Goal: Browse casually

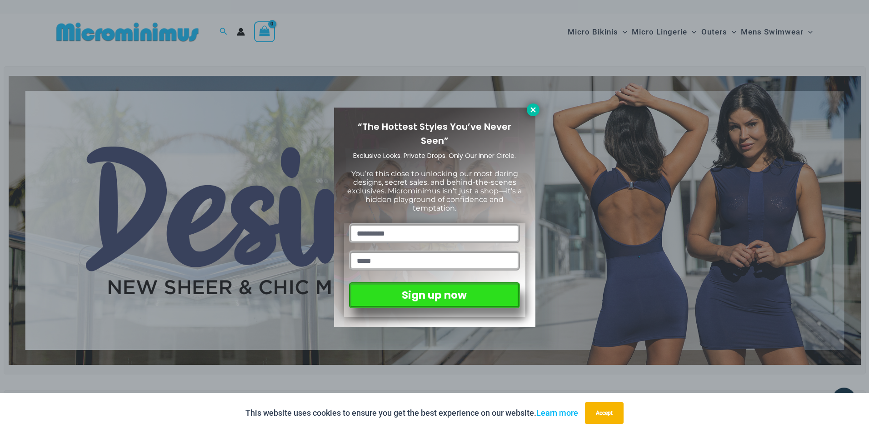
click at [532, 110] on icon at bounding box center [532, 109] width 5 height 5
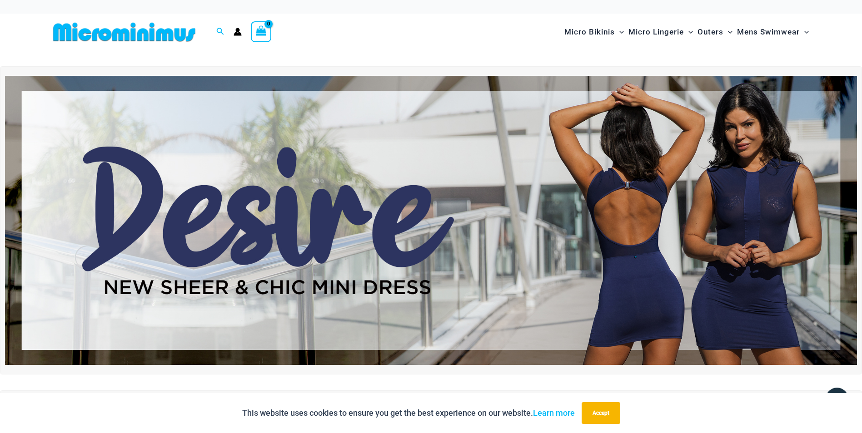
click at [427, 183] on img at bounding box center [431, 220] width 852 height 289
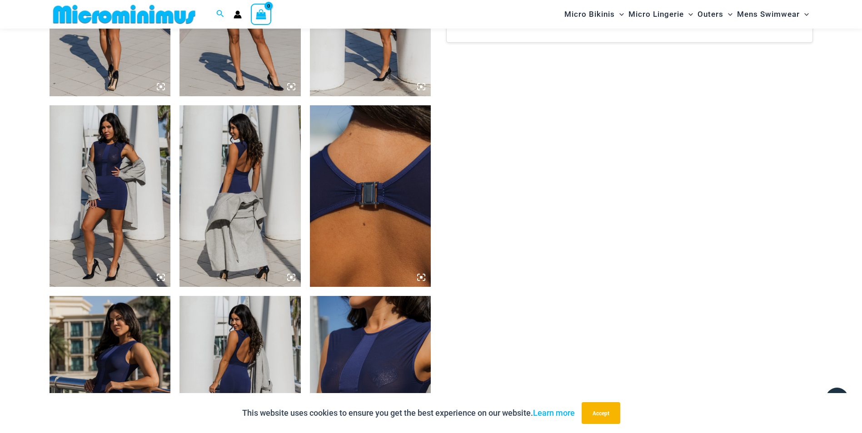
scroll to position [1129, 0]
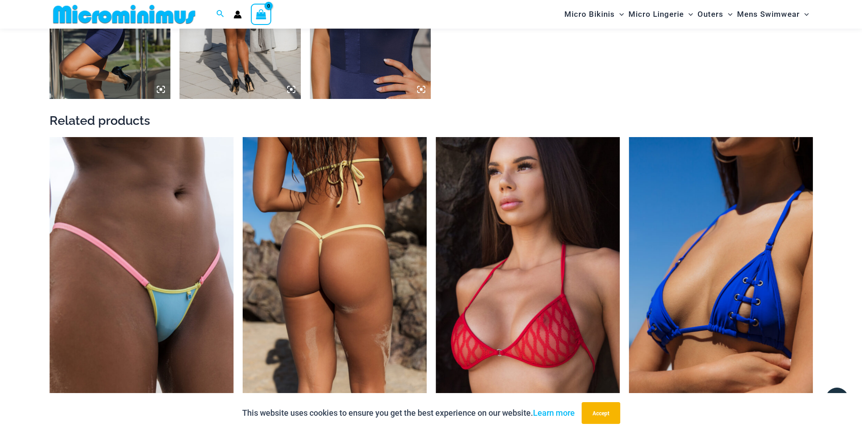
click at [374, 281] on img at bounding box center [335, 275] width 184 height 276
click at [285, 232] on img at bounding box center [335, 275] width 184 height 276
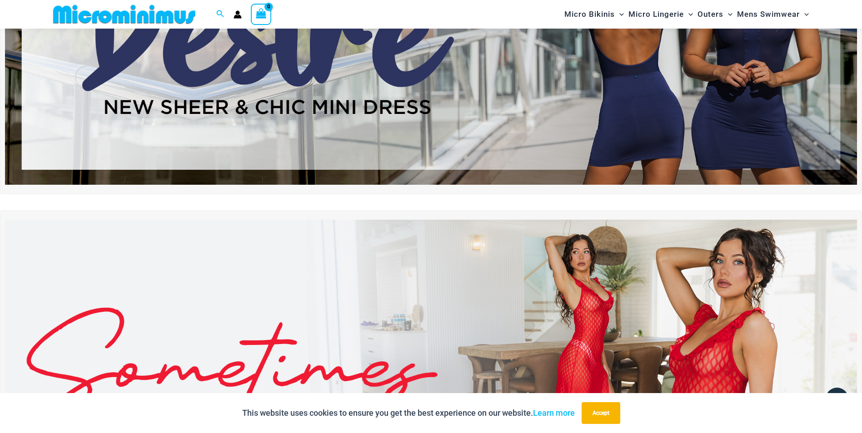
scroll to position [180, 0]
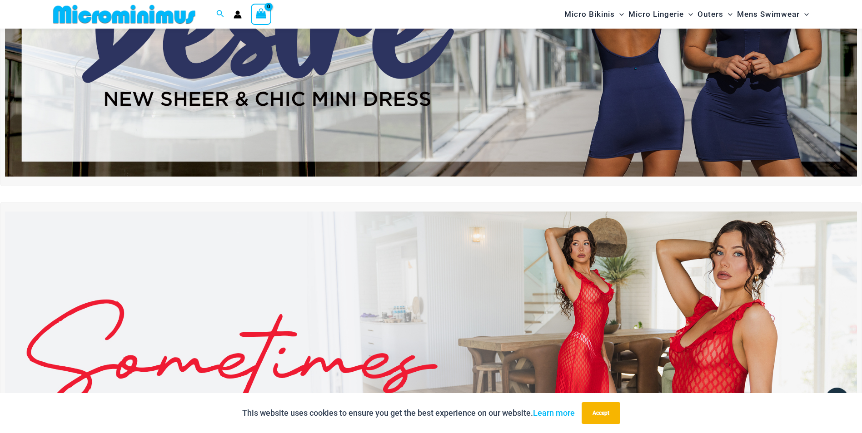
click at [570, 334] on img at bounding box center [431, 356] width 852 height 289
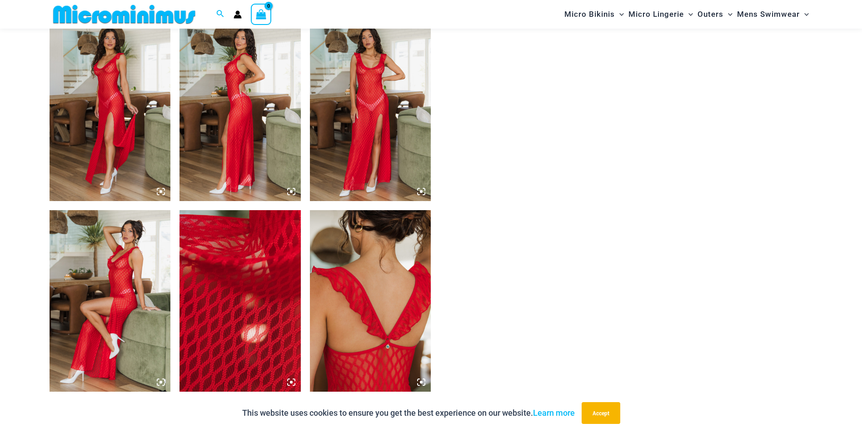
scroll to position [838, 0]
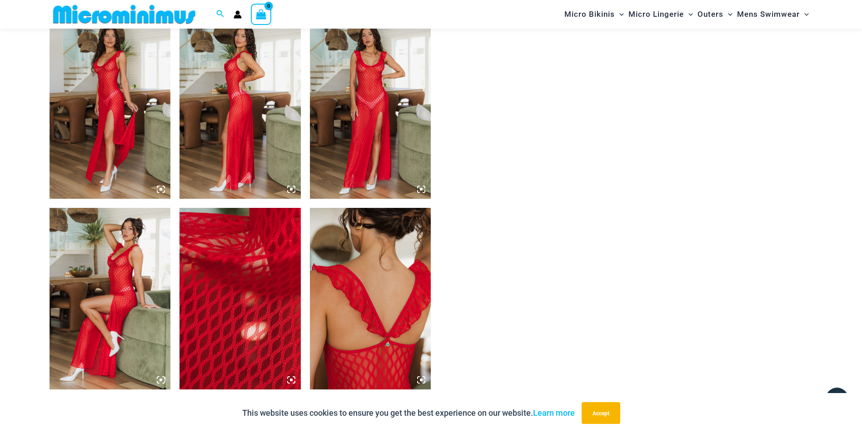
click at [372, 146] on img at bounding box center [370, 108] width 121 height 182
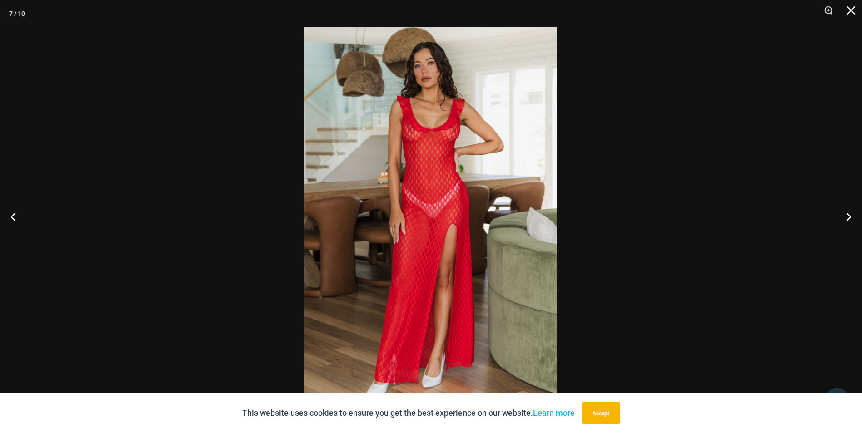
click at [189, 158] on div at bounding box center [431, 216] width 862 height 433
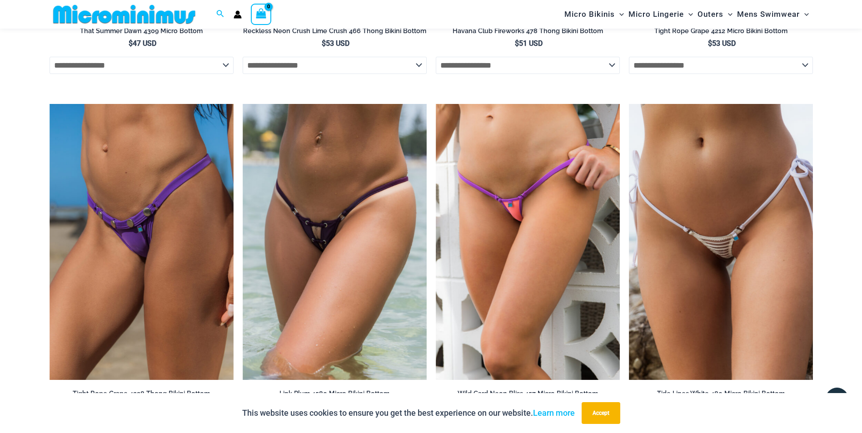
scroll to position [3432, 0]
